Goal: Task Accomplishment & Management: Use online tool/utility

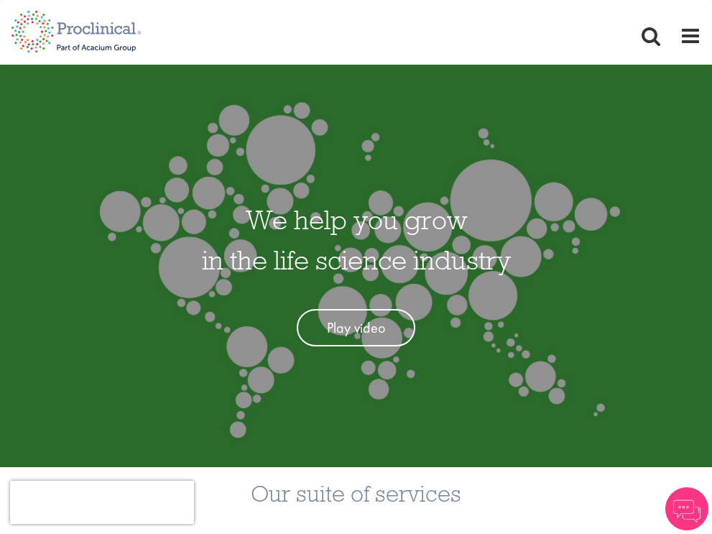
click at [0, 0] on span "Jobs" at bounding box center [0, 0] width 0 height 0
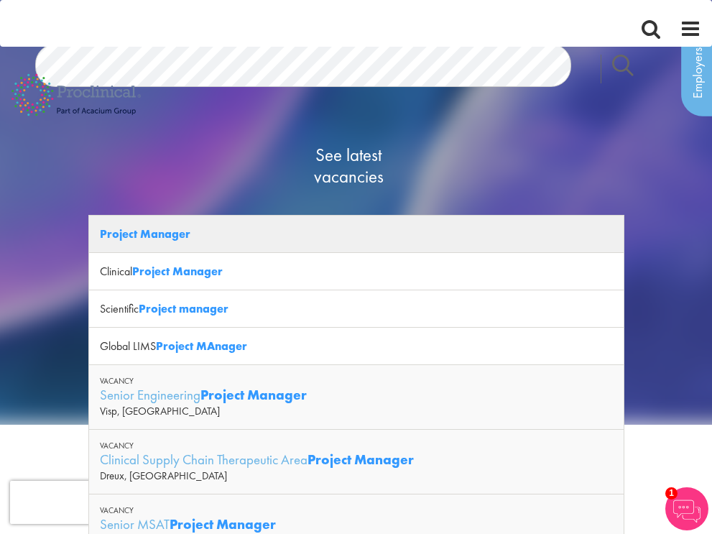
click at [190, 239] on div "Project Manager" at bounding box center [356, 234] width 535 height 37
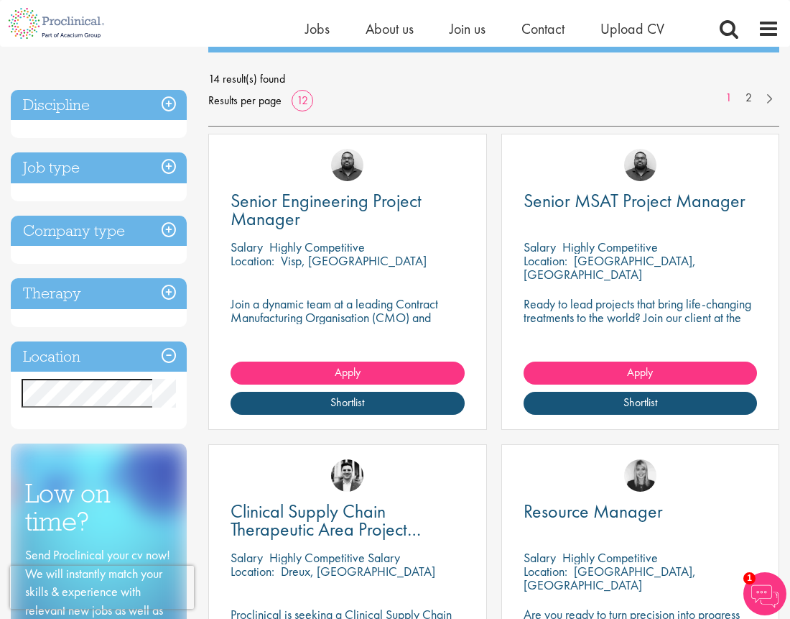
scroll to position [193, 0]
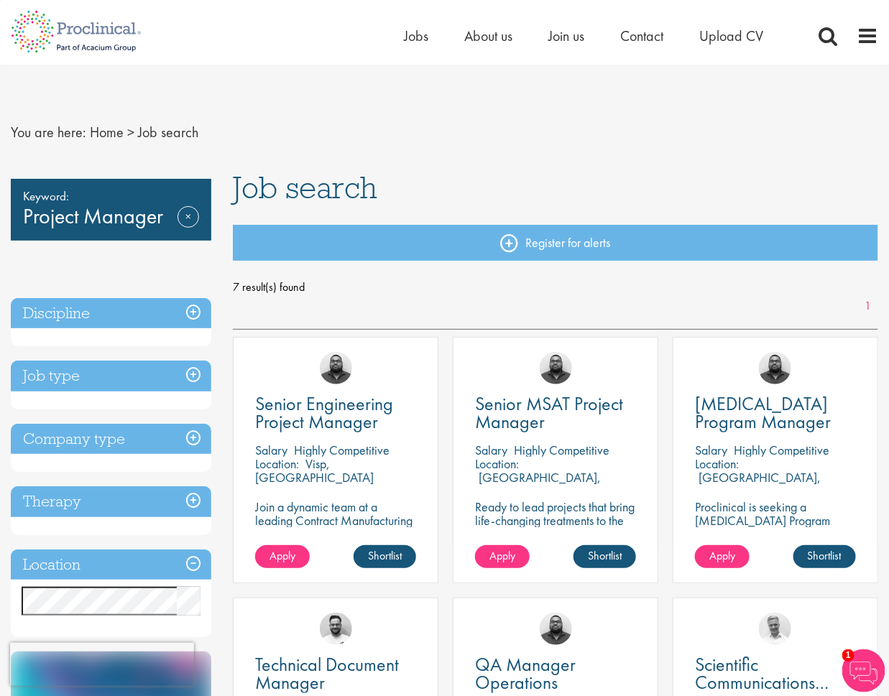
click at [110, 221] on div "Keyword: Project Manager Remove" at bounding box center [111, 210] width 200 height 62
click at [193, 220] on link "Remove" at bounding box center [188, 227] width 22 height 42
